Goal: Transaction & Acquisition: Purchase product/service

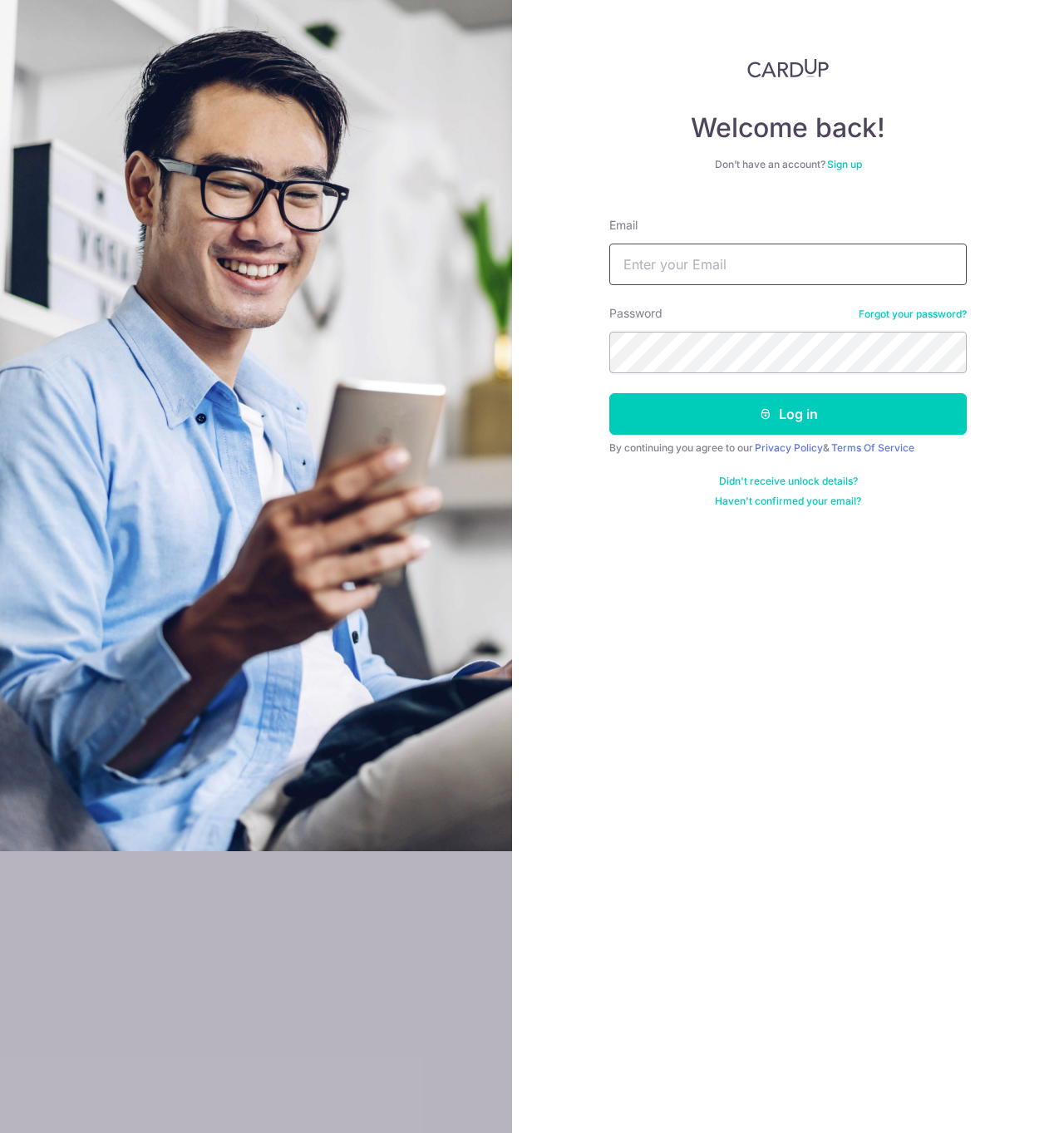
type input "taiwen.tan@gmail.com"
click at [787, 414] on button "Log in" at bounding box center [787, 414] width 357 height 41
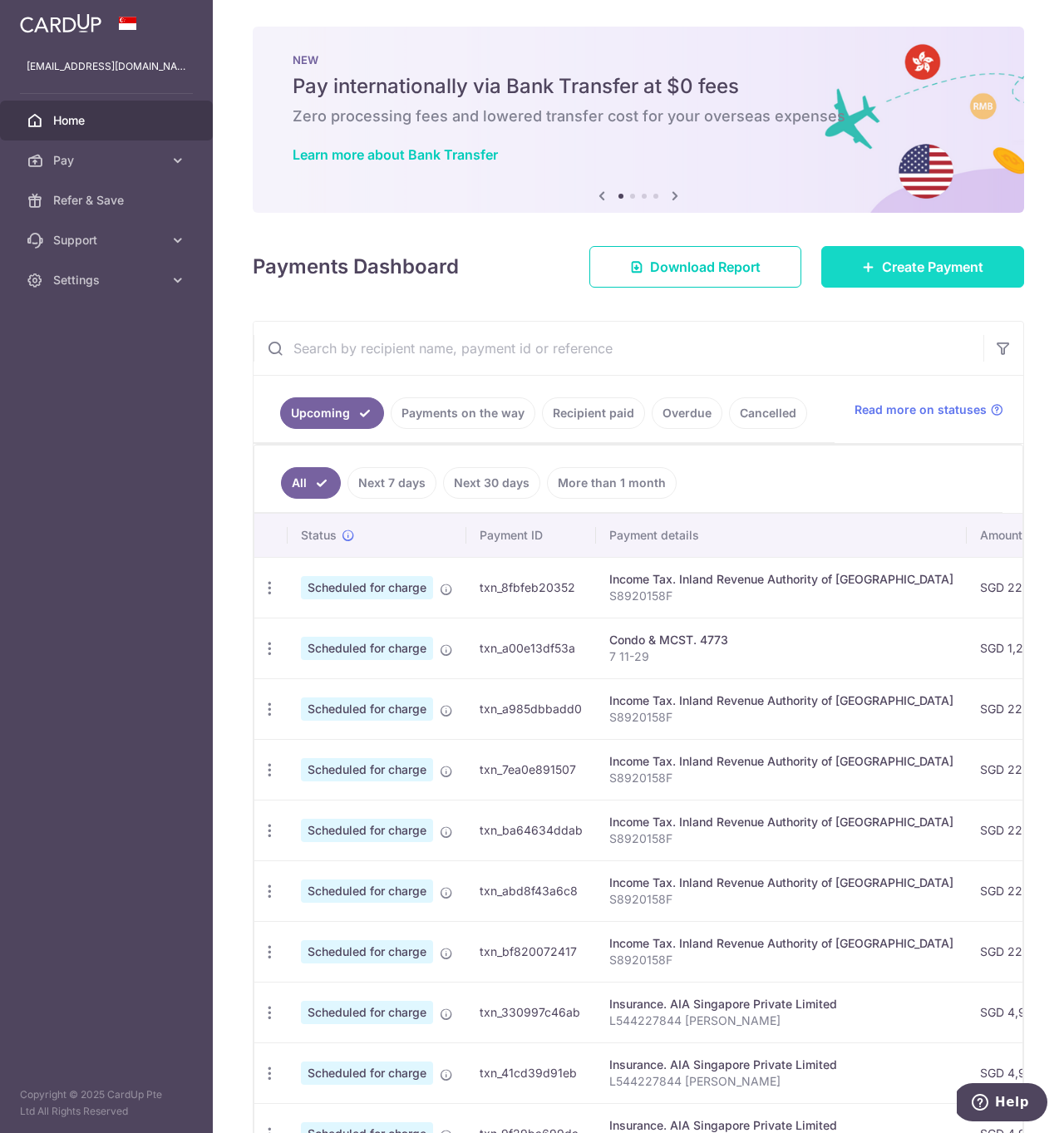
click at [897, 260] on span "Create Payment" at bounding box center [932, 267] width 102 height 20
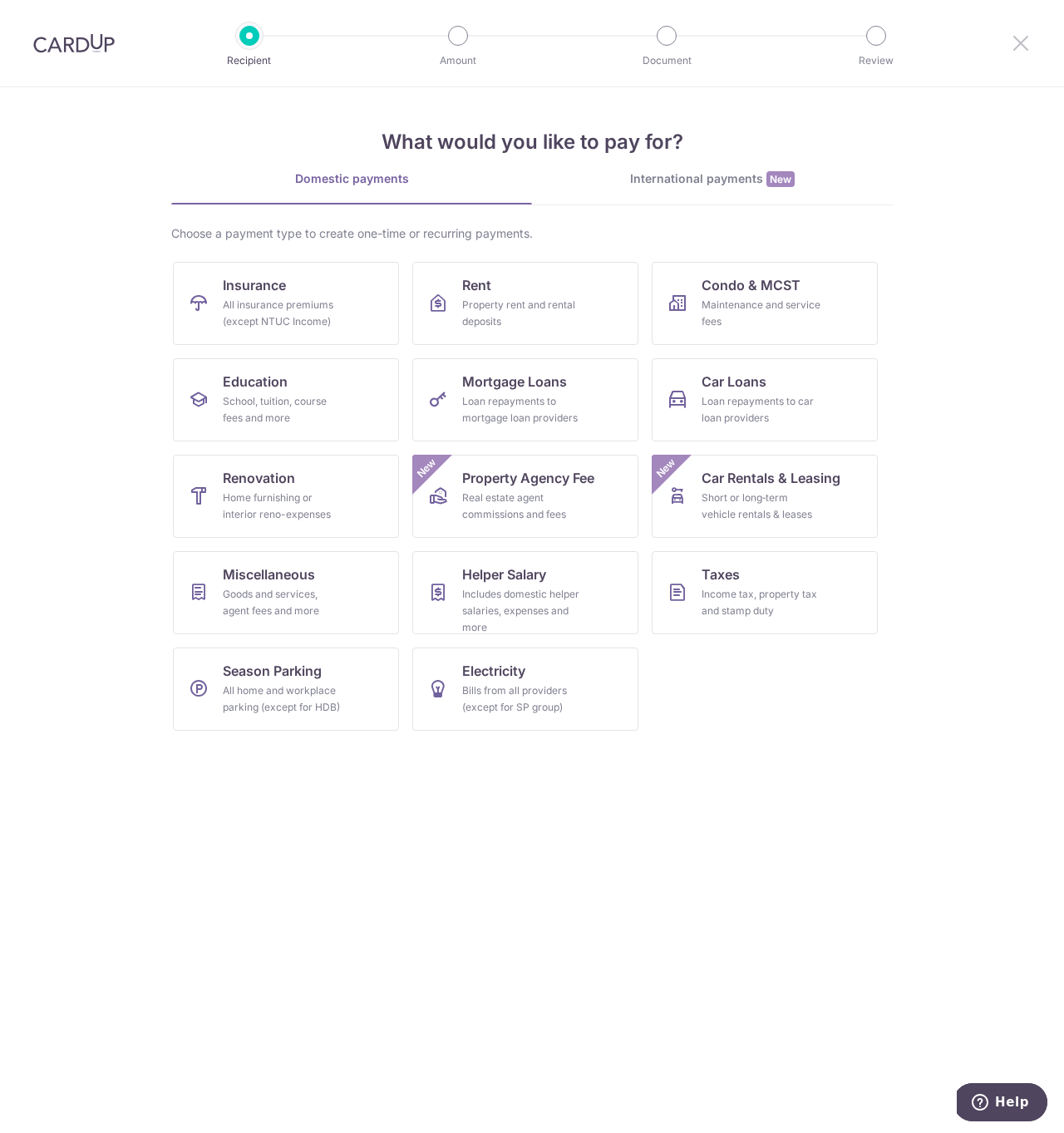
click at [1019, 37] on icon at bounding box center [1020, 43] width 20 height 21
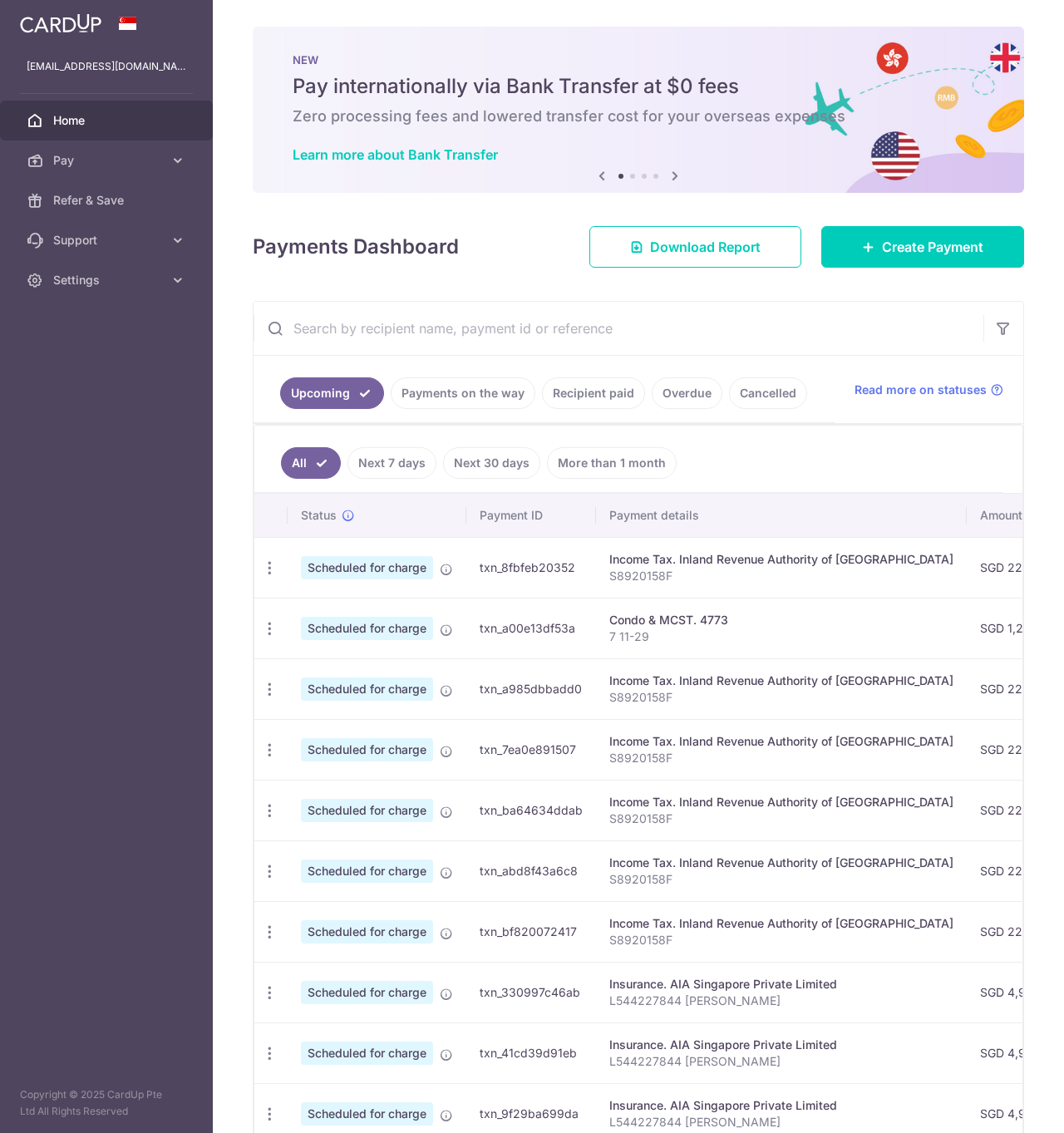
drag, startPoint x: 1033, startPoint y: 42, endPoint x: 1011, endPoint y: 224, distance: 183.3
click at [1020, 45] on div "× Pause Schedule Pause all future payments in this series Pause just this one p…" at bounding box center [638, 566] width 851 height 1133
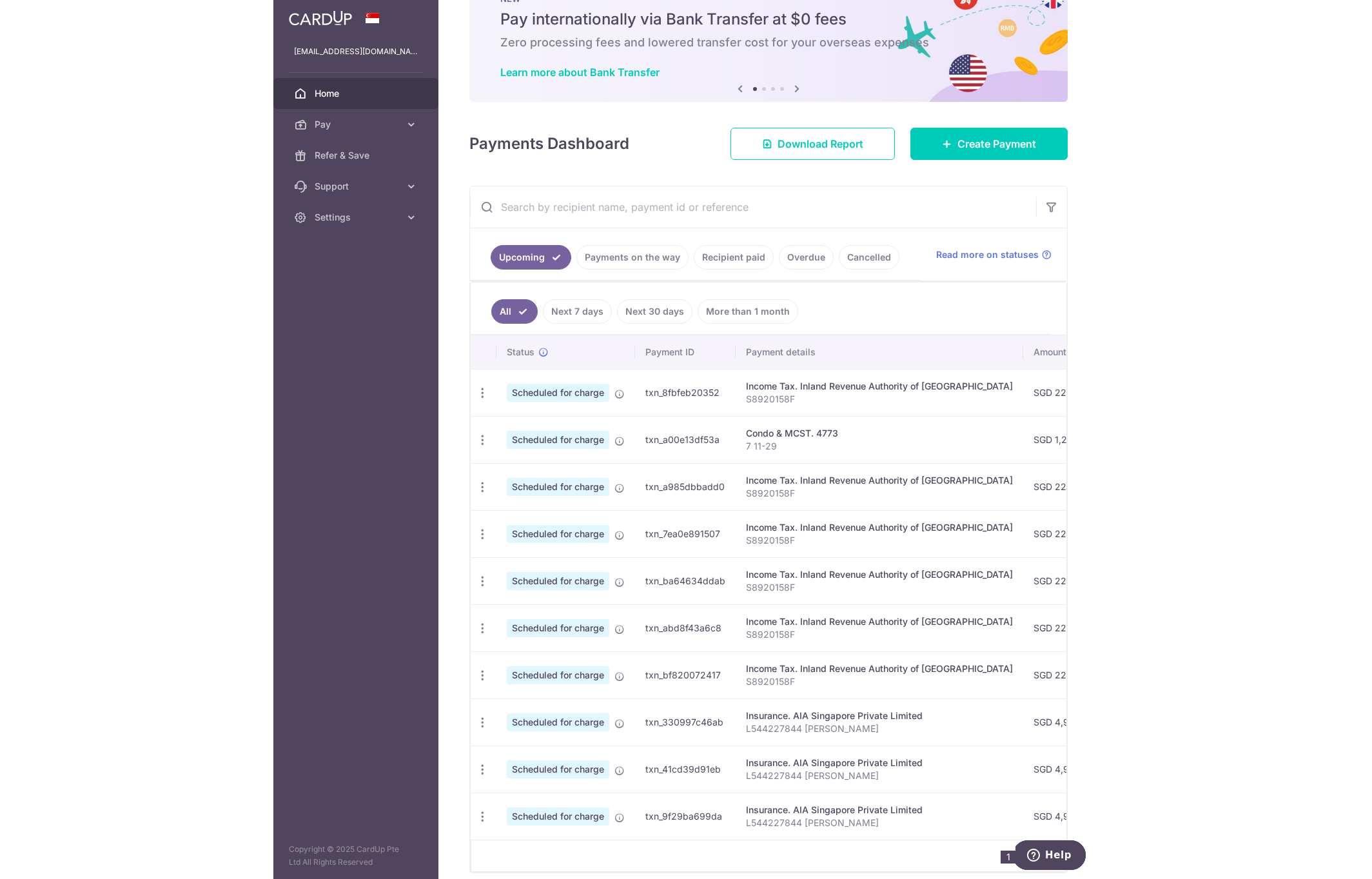
scroll to position [102, 0]
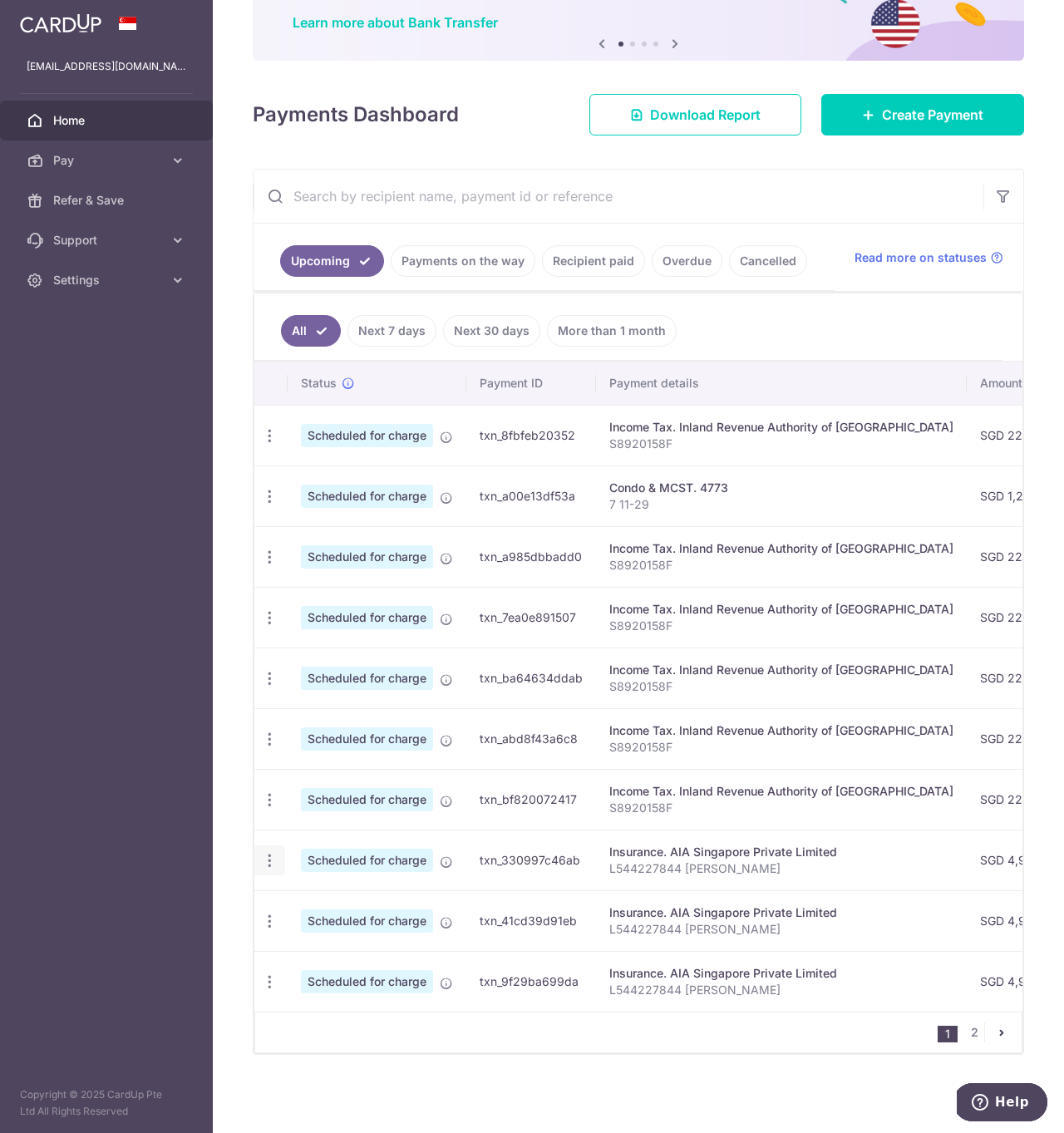
click at [269, 856] on icon "button" at bounding box center [269, 860] width 18 height 18
click at [158, 805] on aside "[EMAIL_ADDRESS][DOMAIN_NAME] Home Pay Payments Recipients Cards Refer & Save Su…" at bounding box center [106, 566] width 213 height 1133
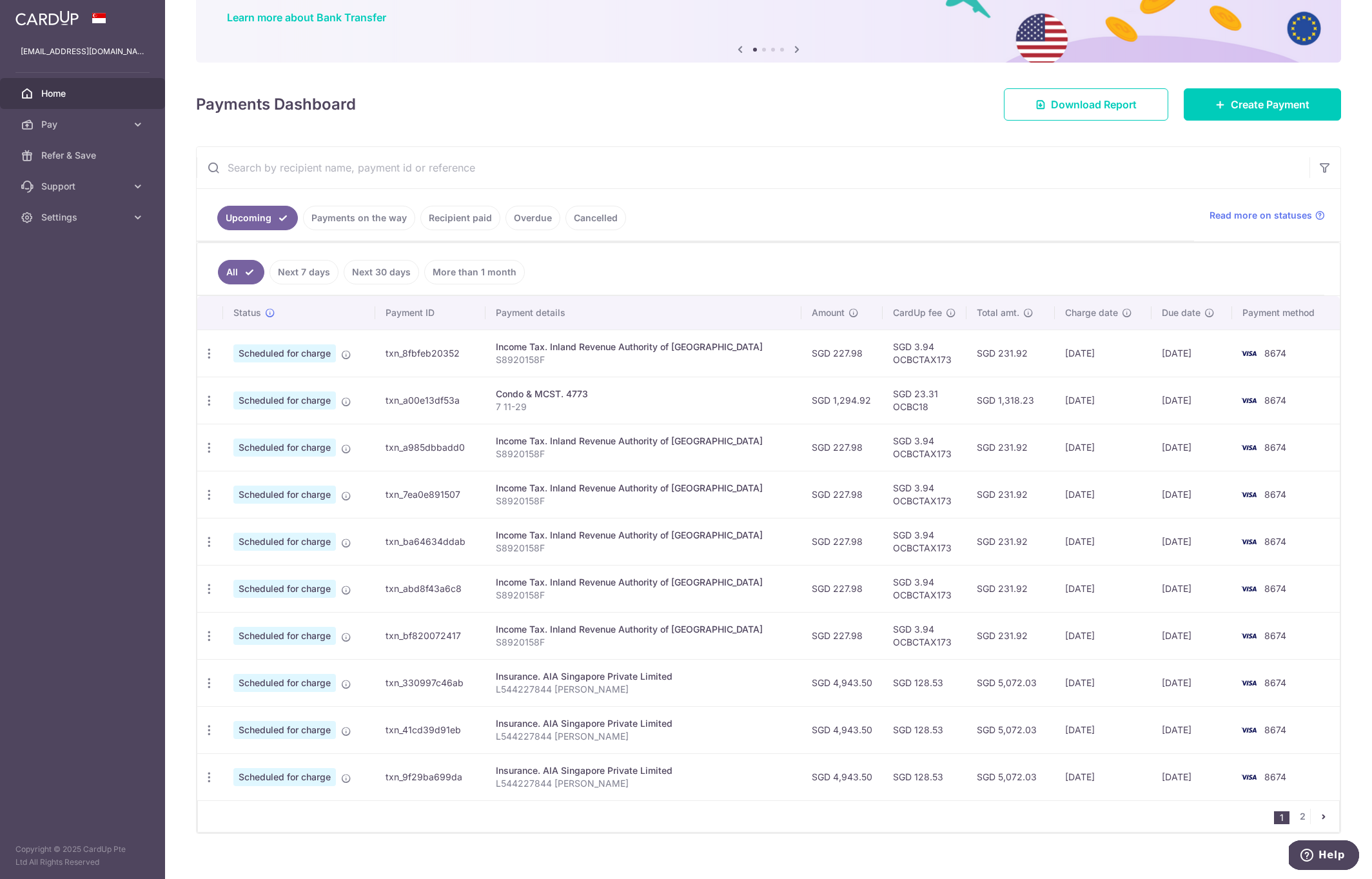
scroll to position [118, 0]
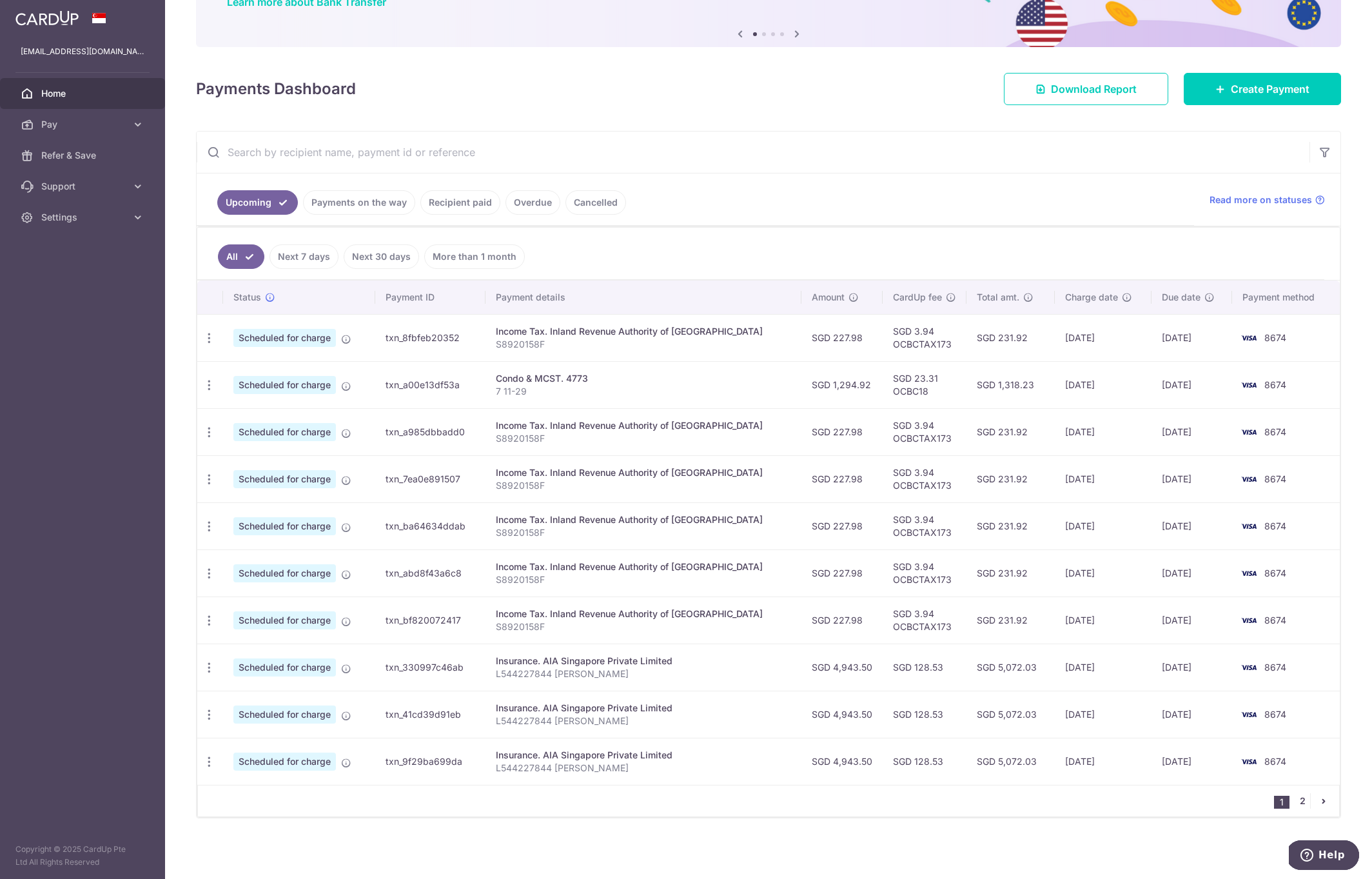
click at [825, 799] on link "2" at bounding box center [1302, 801] width 16 height 16
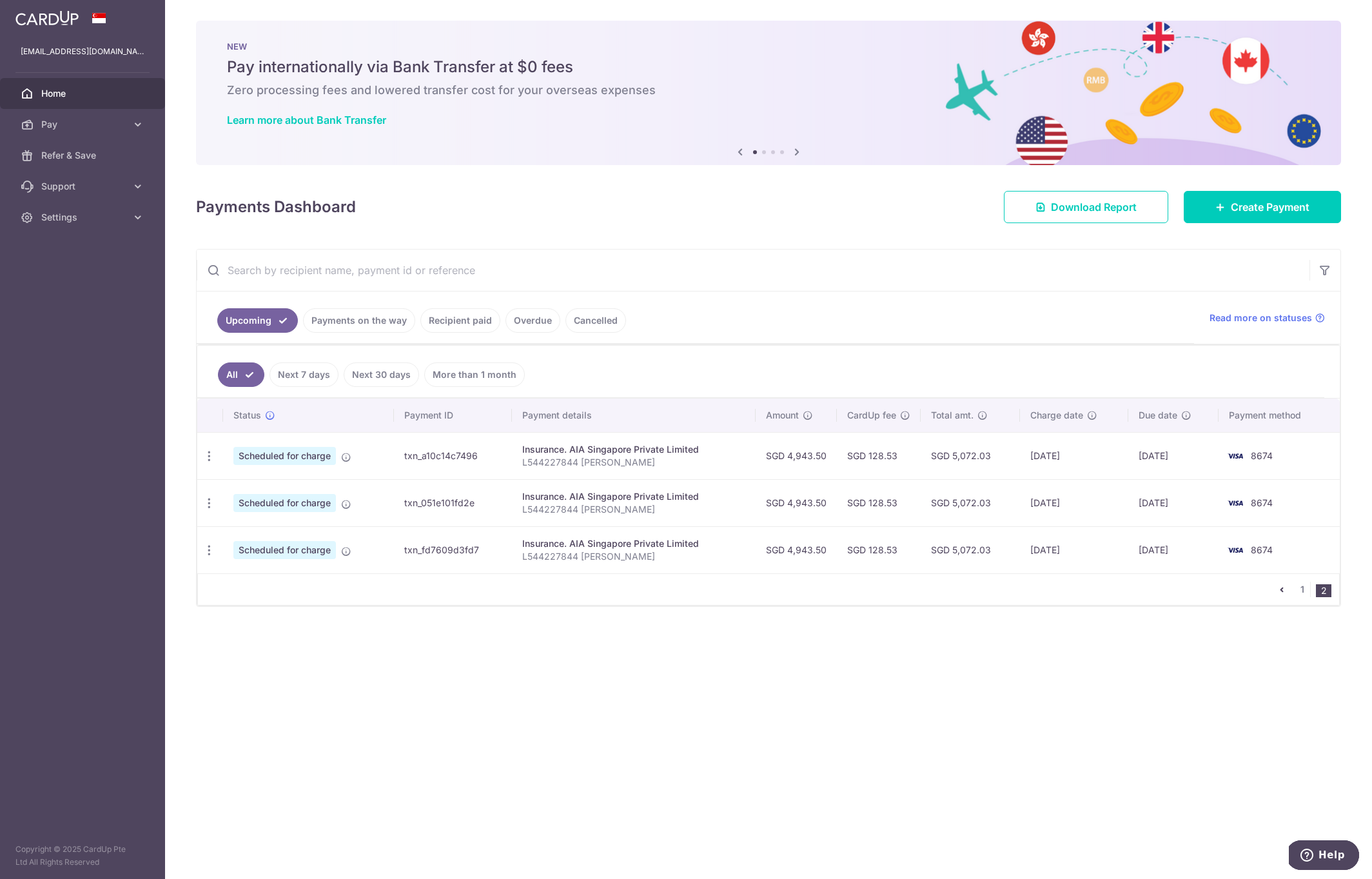
click at [825, 591] on icon "pager" at bounding box center [1282, 589] width 10 height 10
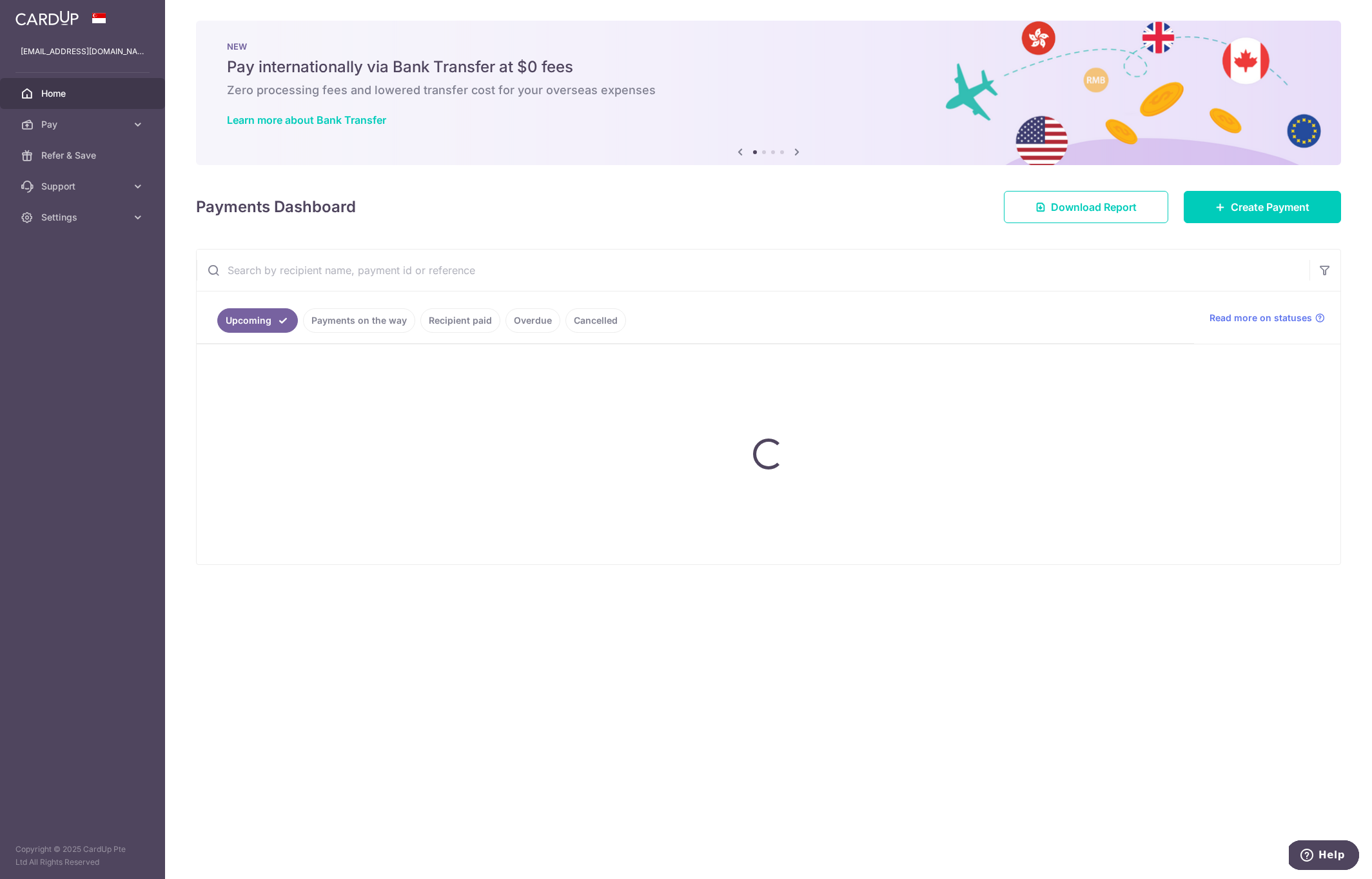
click at [825, 224] on div "× Pause Schedule Pause all future payments in this series Pause just this one p…" at bounding box center [768, 439] width 1207 height 879
click at [825, 213] on span "Create Payment" at bounding box center [1270, 207] width 79 height 16
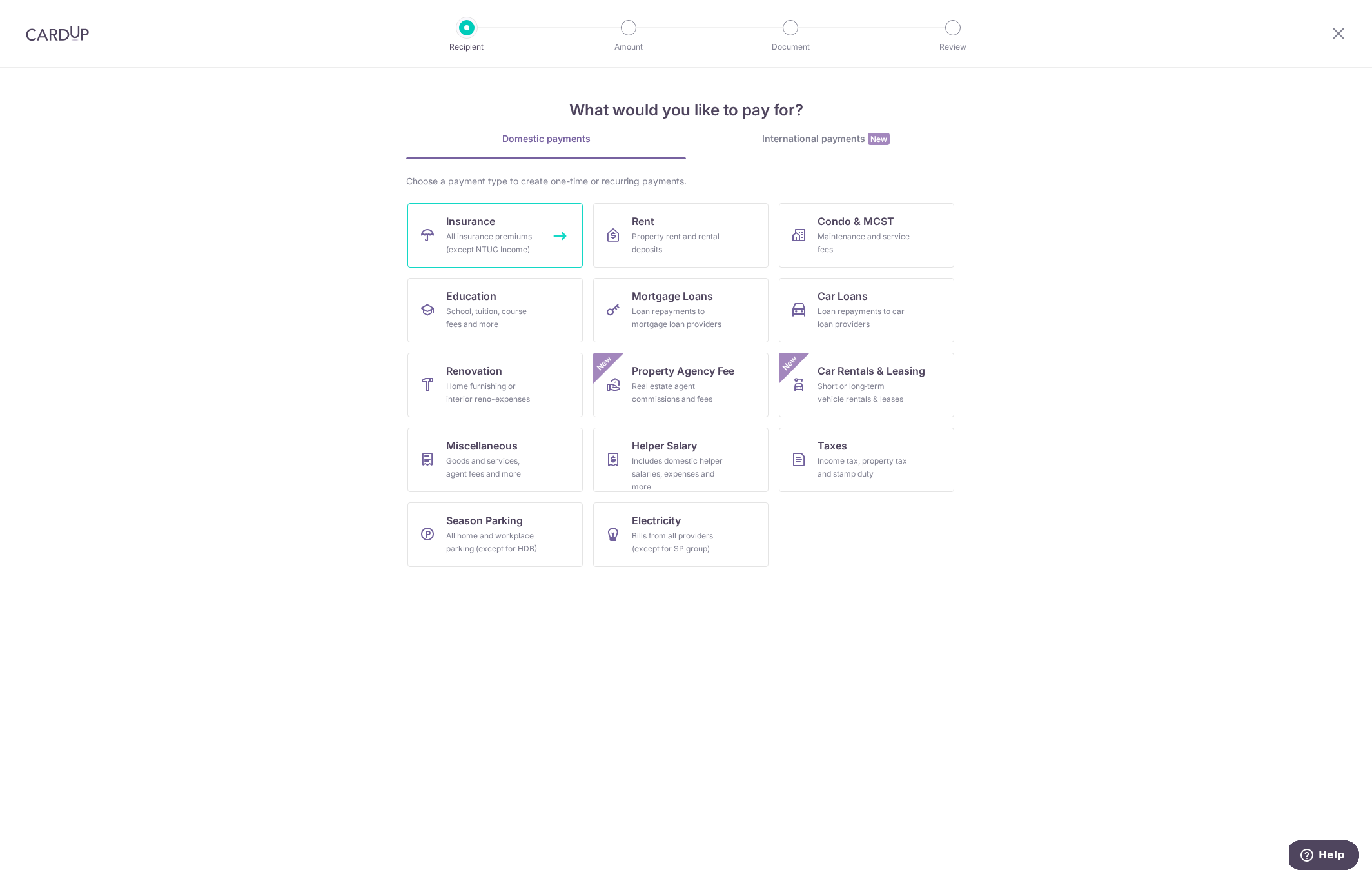
click at [519, 246] on div "All insurance premiums (except NTUC Income)" at bounding box center [492, 243] width 93 height 26
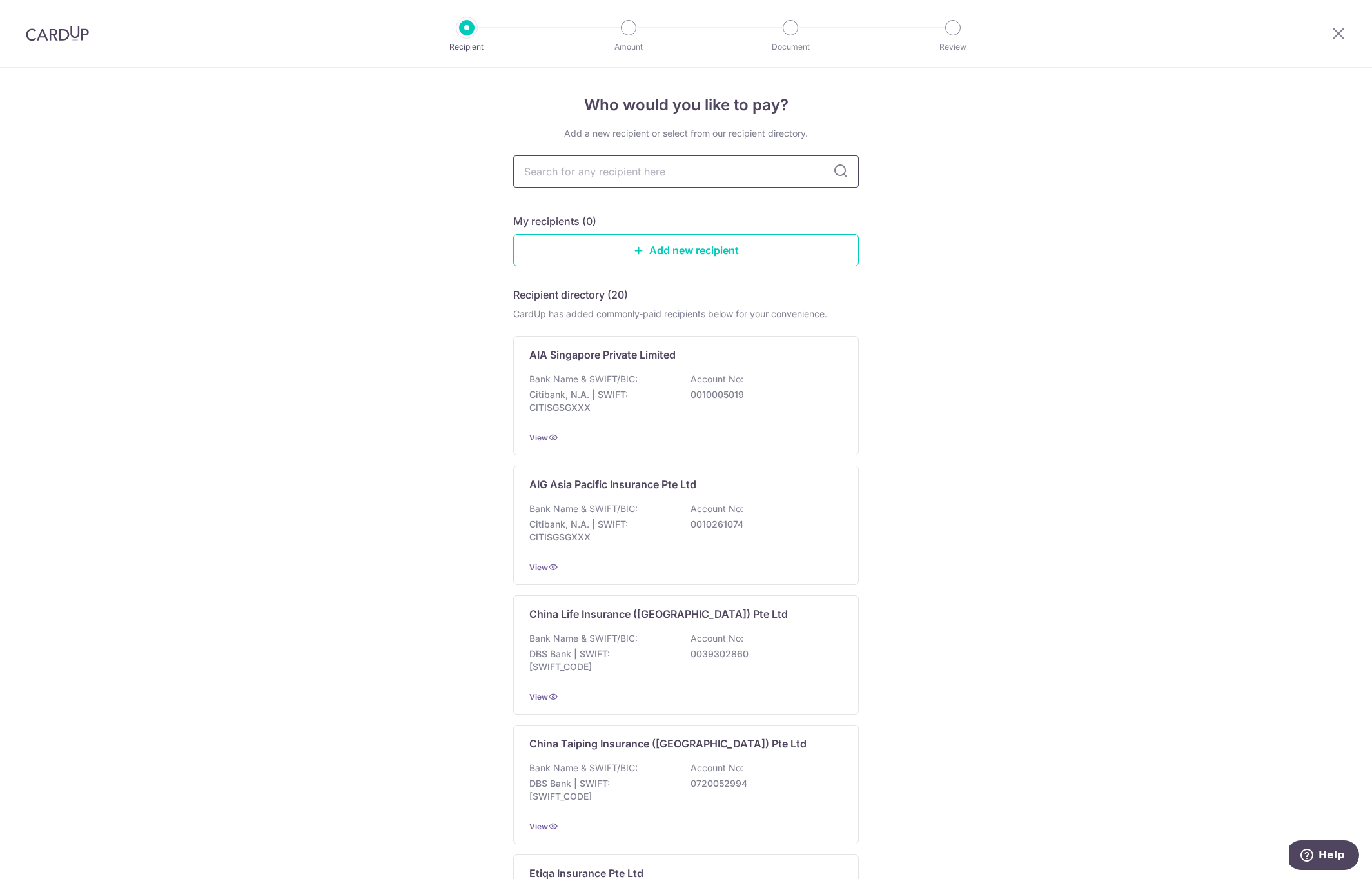
click at [556, 168] on input "text" at bounding box center [686, 171] width 346 height 32
type input "india"
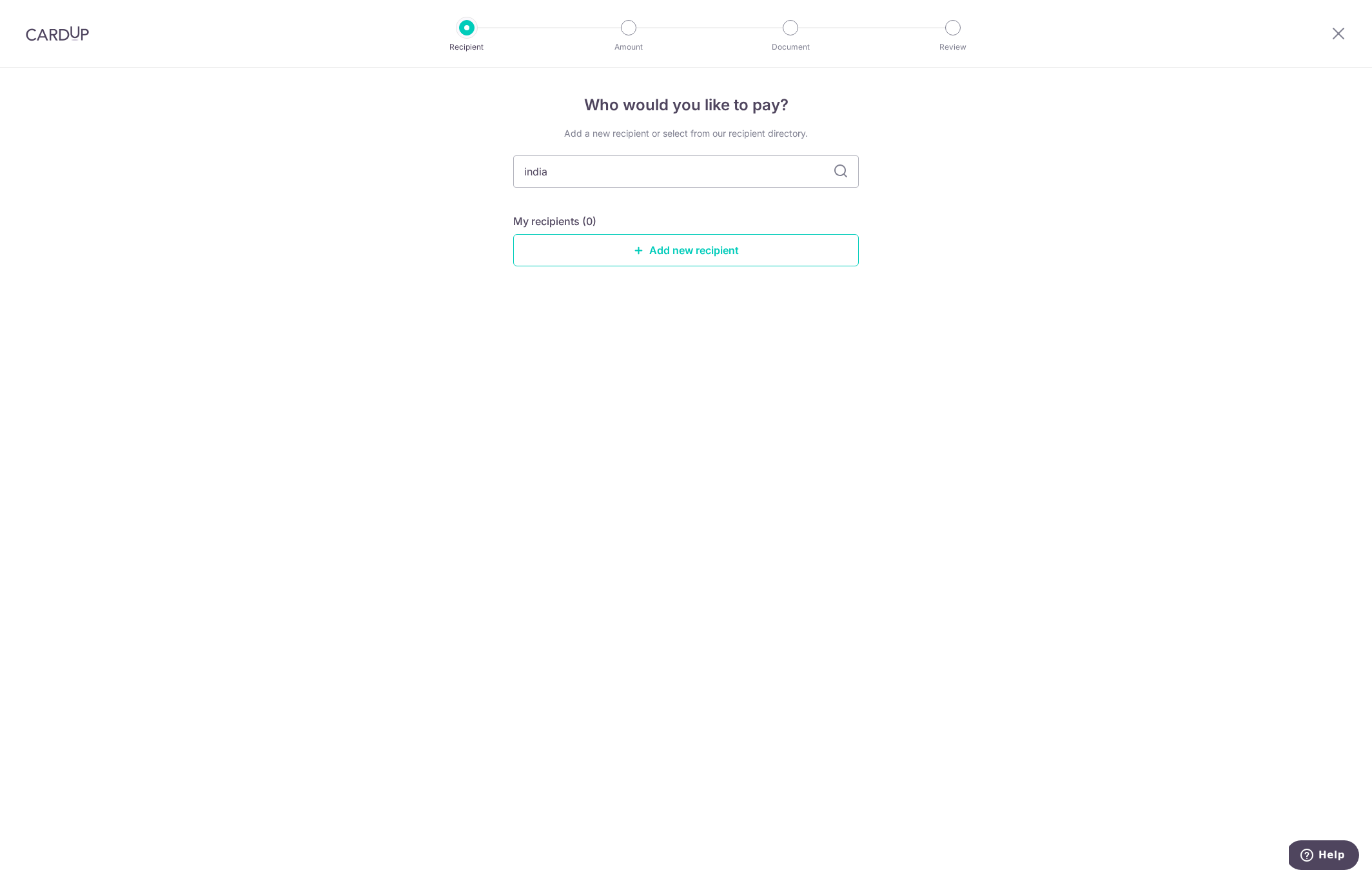
click at [839, 170] on icon at bounding box center [841, 171] width 16 height 16
click at [645, 147] on div "Add a new recipient or select from our recipient directory. [GEOGRAPHIC_DATA] M…" at bounding box center [686, 207] width 346 height 160
click at [668, 263] on link "Add new recipient" at bounding box center [686, 250] width 346 height 32
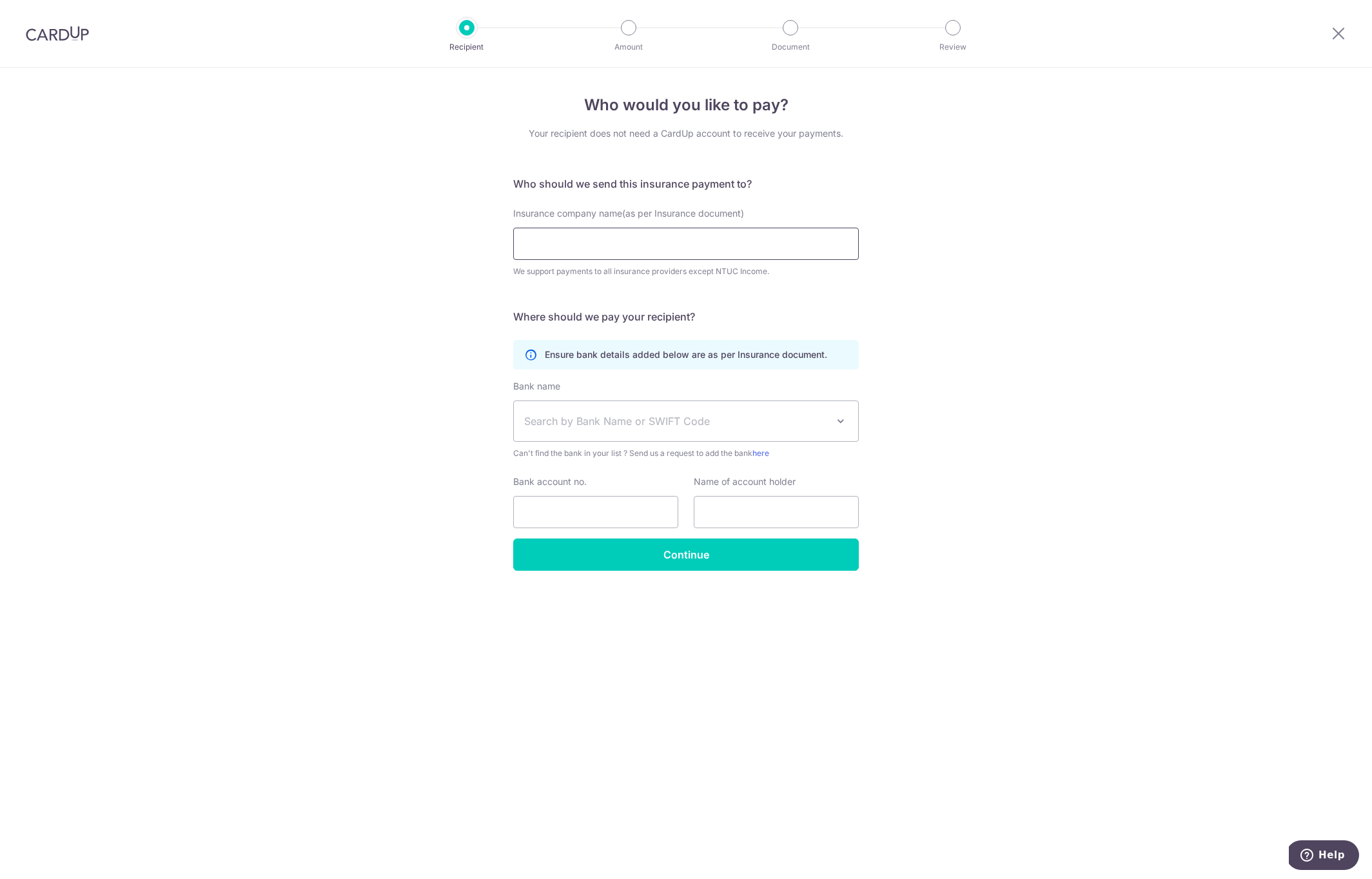
click at [576, 235] on input "Insurance company name(as per Insurance document)" at bounding box center [686, 243] width 346 height 32
click at [1095, 413] on div "Who would you like to pay? Your recipient does not need a CardUp account to rec…" at bounding box center [686, 473] width 1372 height 811
drag, startPoint x: 771, startPoint y: 251, endPoint x: 782, endPoint y: 250, distance: 11.0
click at [771, 250] on input "Insurance company name(as per Insurance document)" at bounding box center [686, 243] width 346 height 32
click at [671, 417] on span "Search by Bank Name or SWIFT Code" at bounding box center [676, 421] width 303 height 16
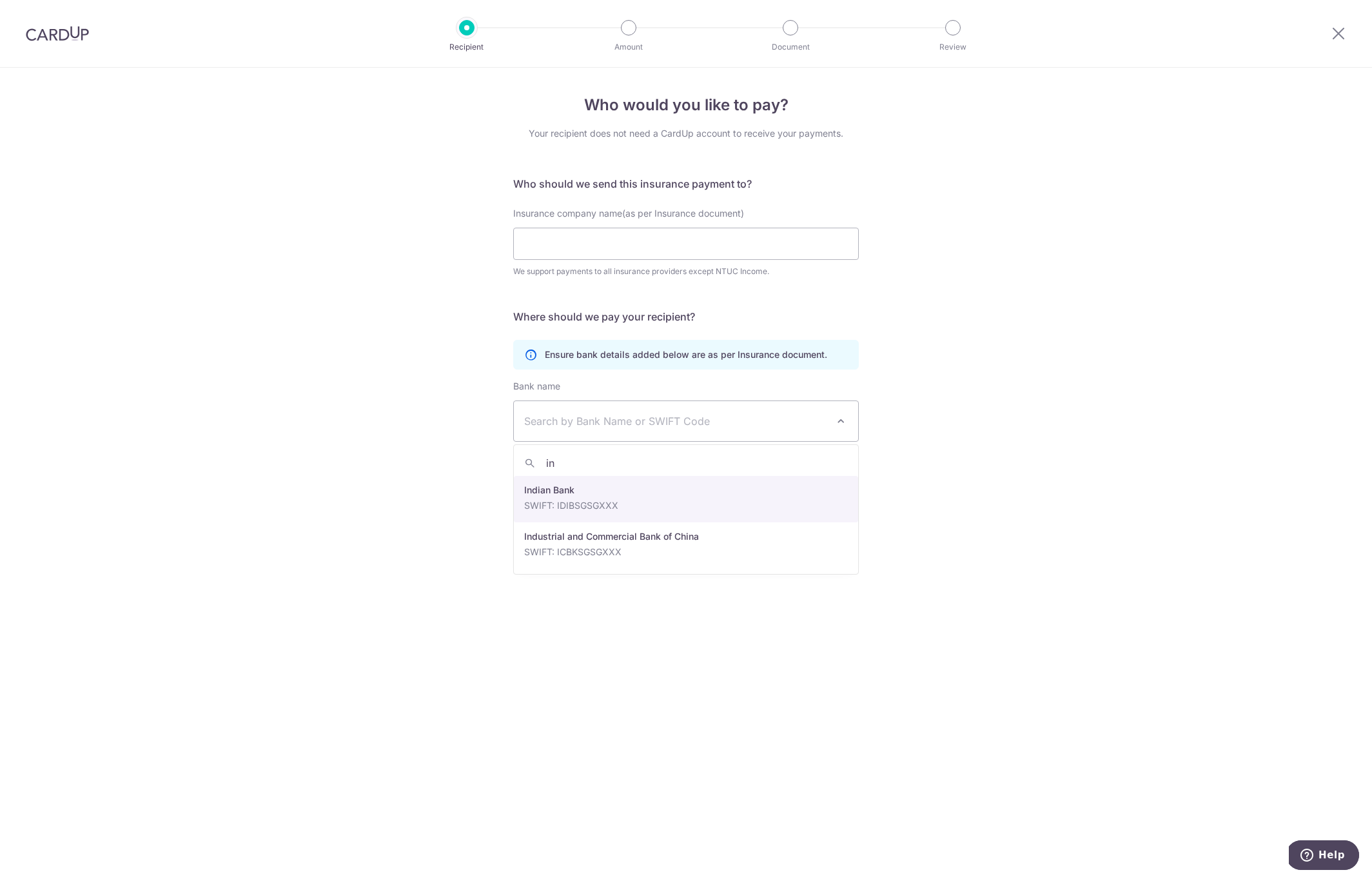
type input "i"
click at [395, 332] on div "Who would you like to pay? Your recipient does not need a CardUp account to rec…" at bounding box center [686, 473] width 1372 height 811
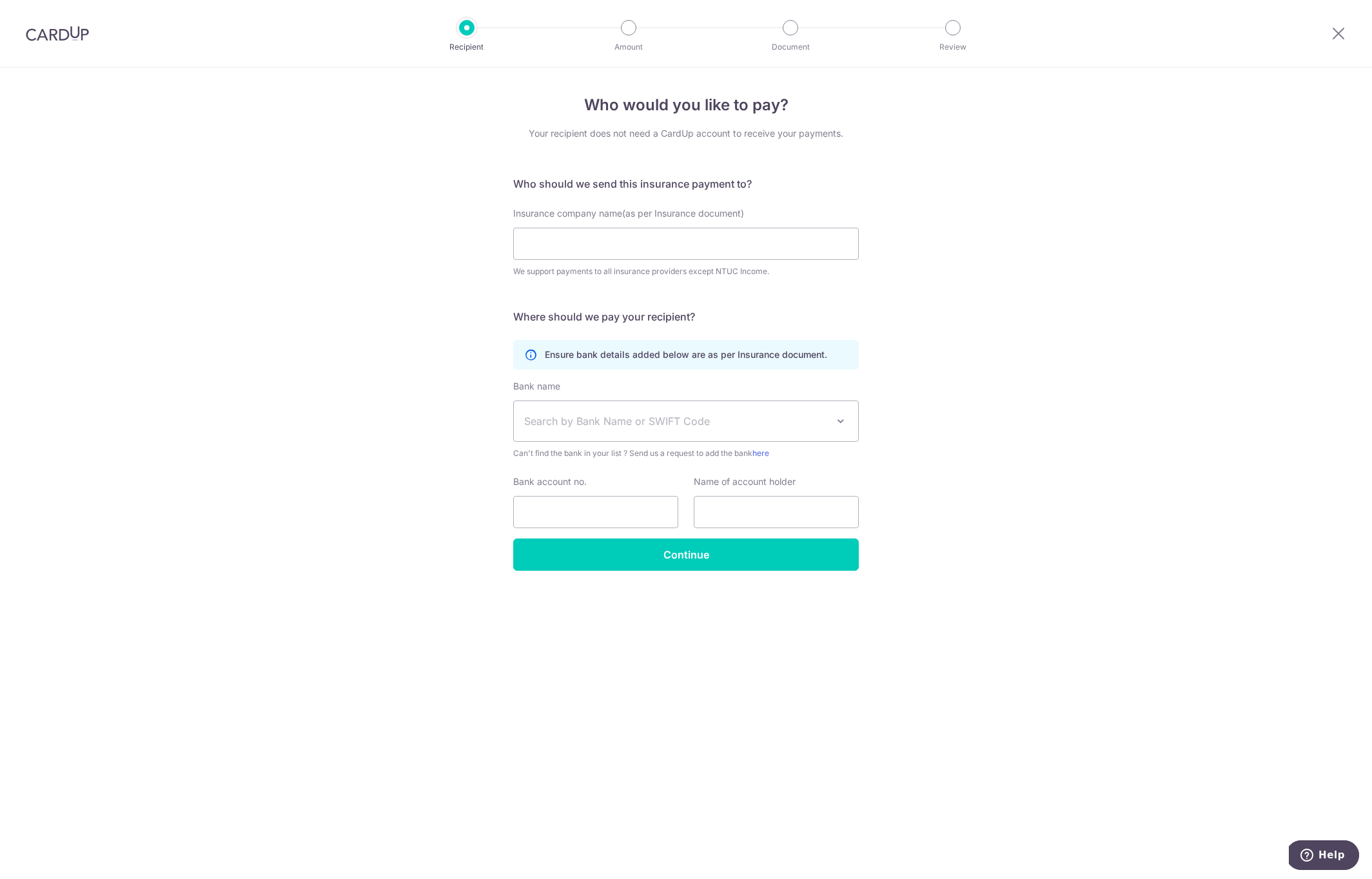
click at [961, 344] on div "Who would you like to pay? Your recipient does not need a CardUp account to rec…" at bounding box center [686, 473] width 1372 height 811
click at [700, 241] on input "Insurance company name(as per Insurance document)" at bounding box center [686, 243] width 346 height 32
